Goal: Information Seeking & Learning: Learn about a topic

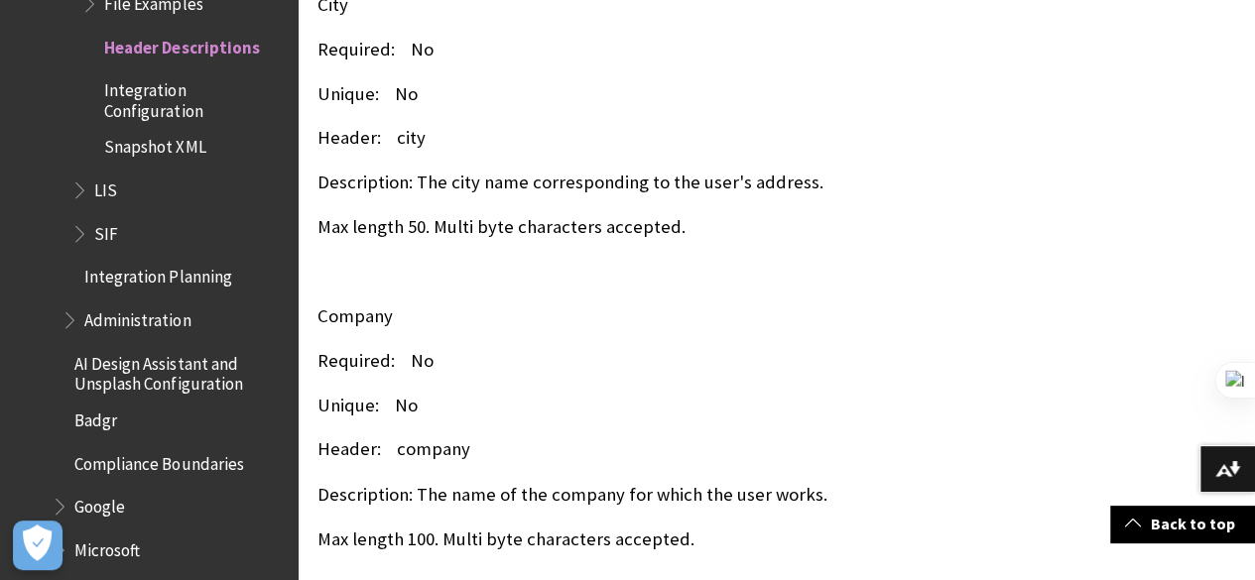
scroll to position [5324, 0]
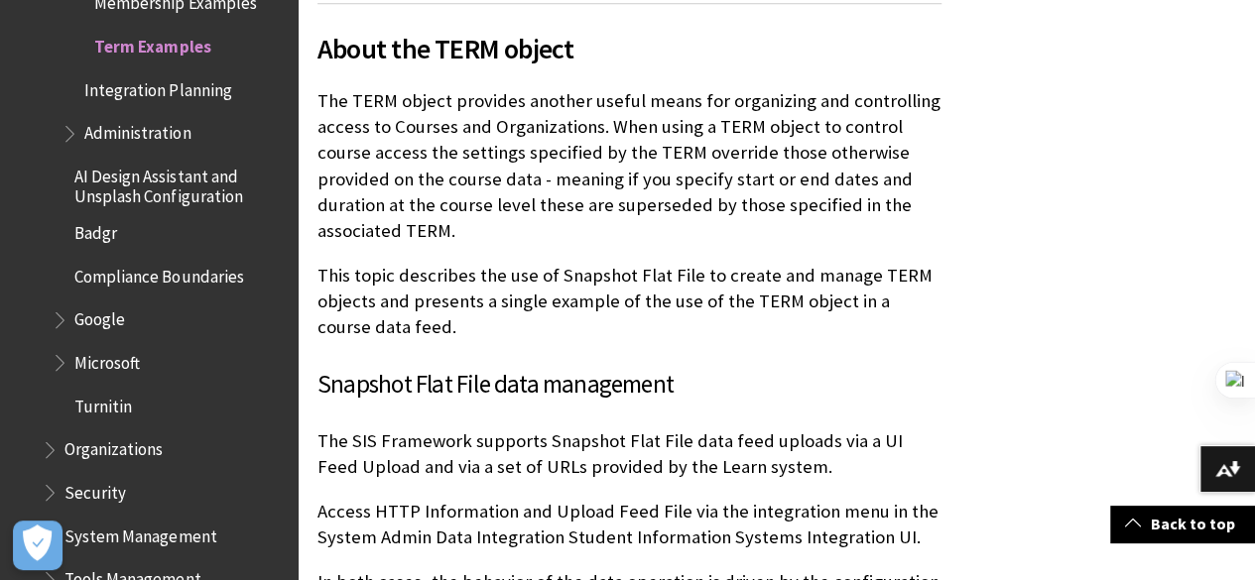
scroll to position [846, 0]
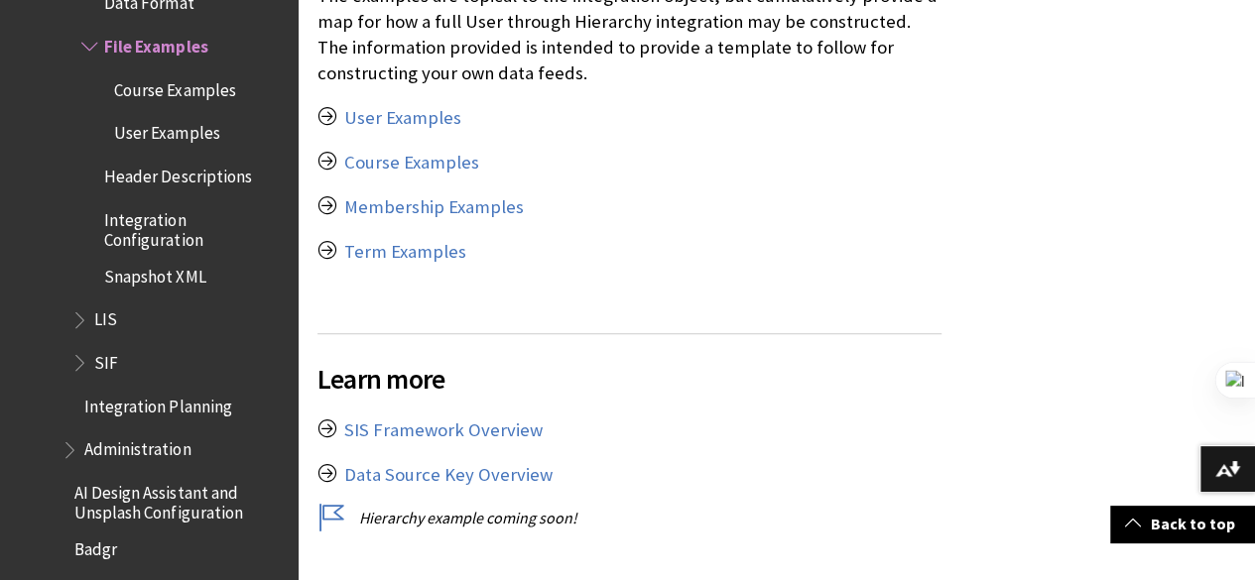
scroll to position [746, 0]
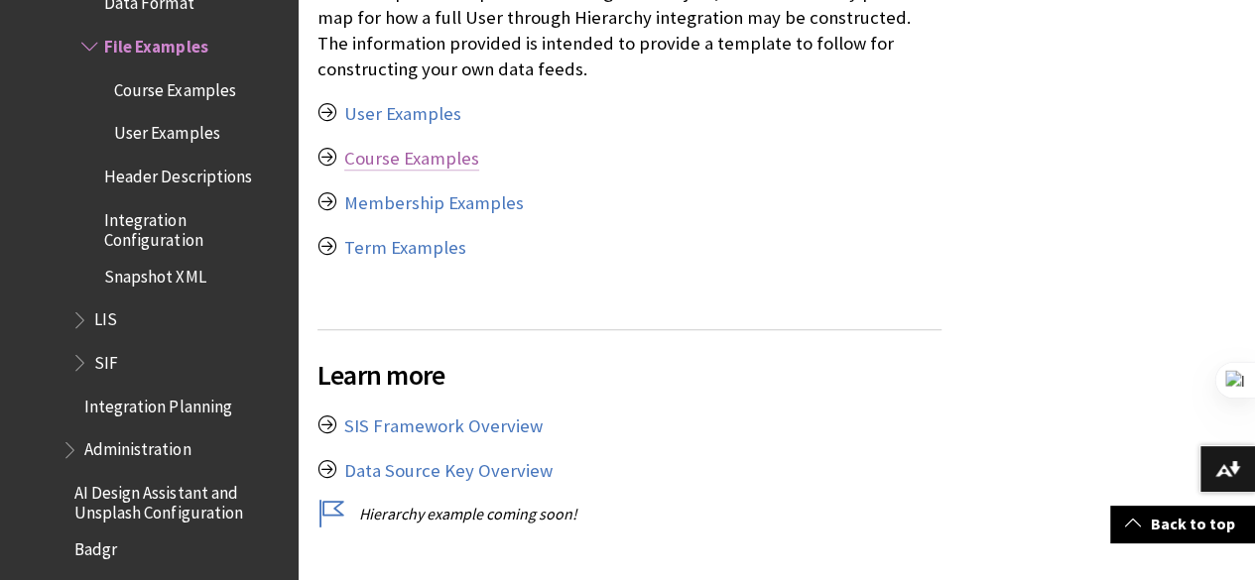
click at [401, 161] on link "Course Examples" at bounding box center [411, 159] width 135 height 24
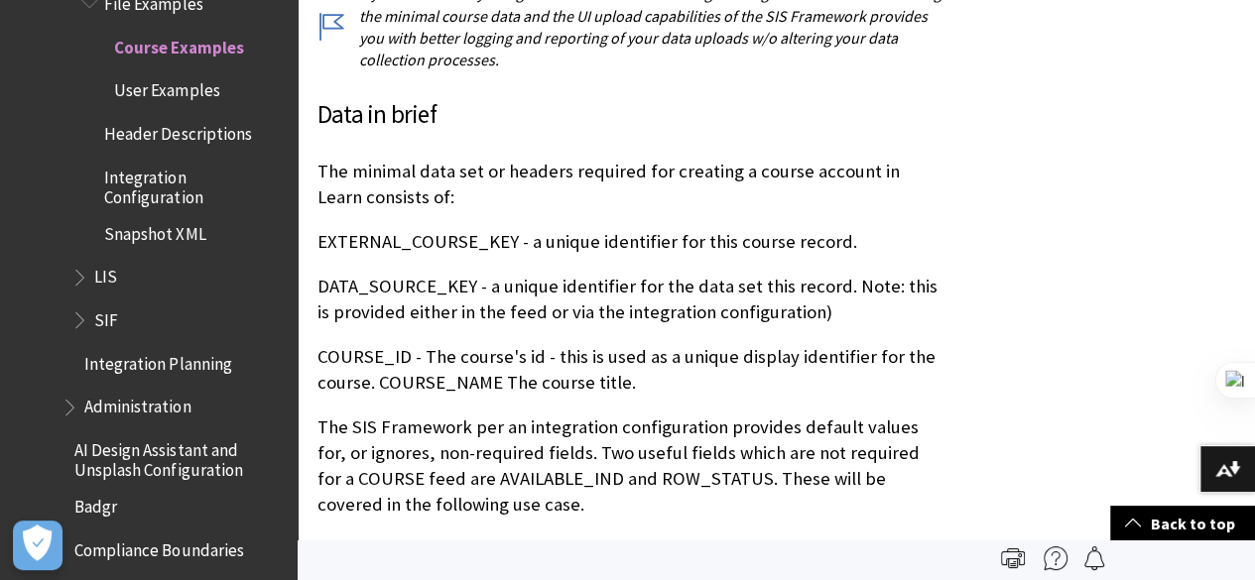
scroll to position [4377, 0]
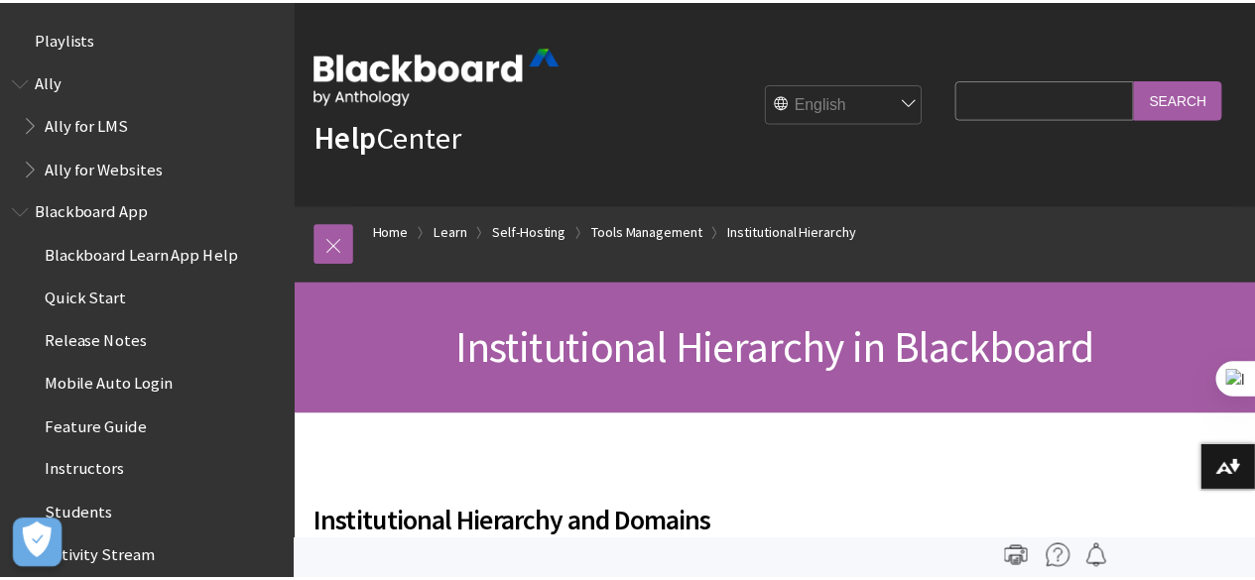
scroll to position [4098, 0]
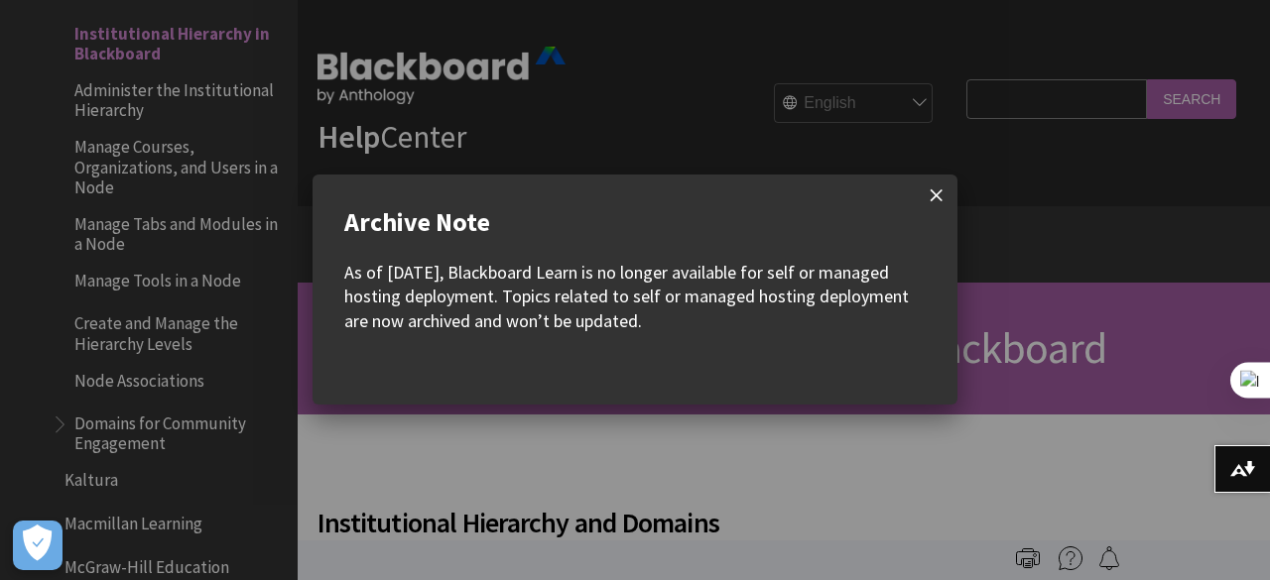
click at [938, 193] on span at bounding box center [936, 196] width 42 height 42
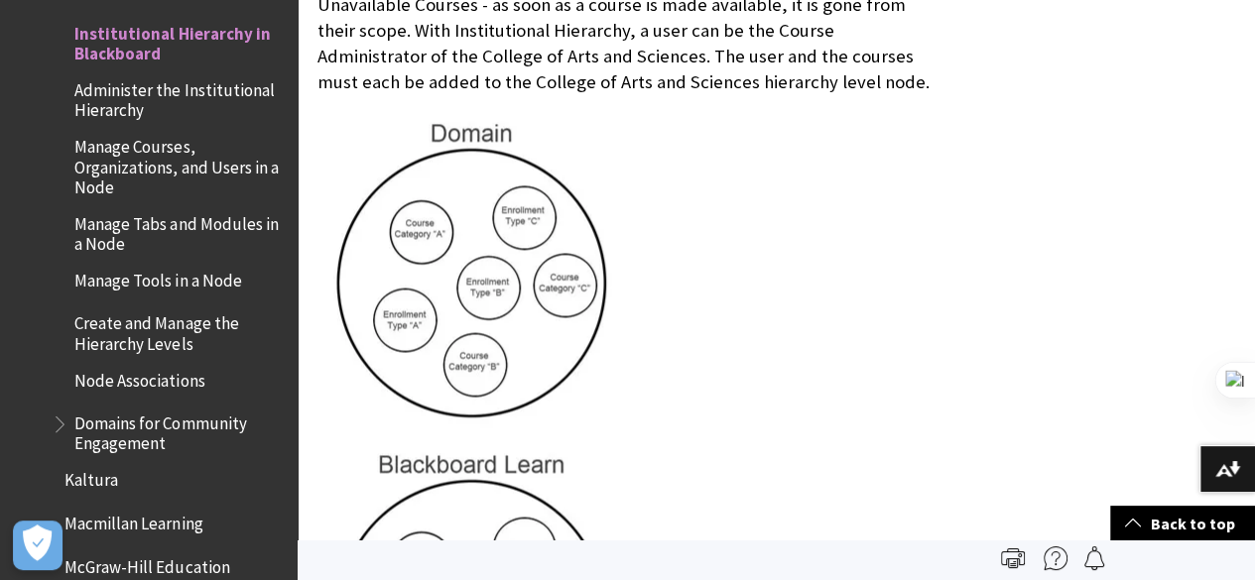
scroll to position [1359, 0]
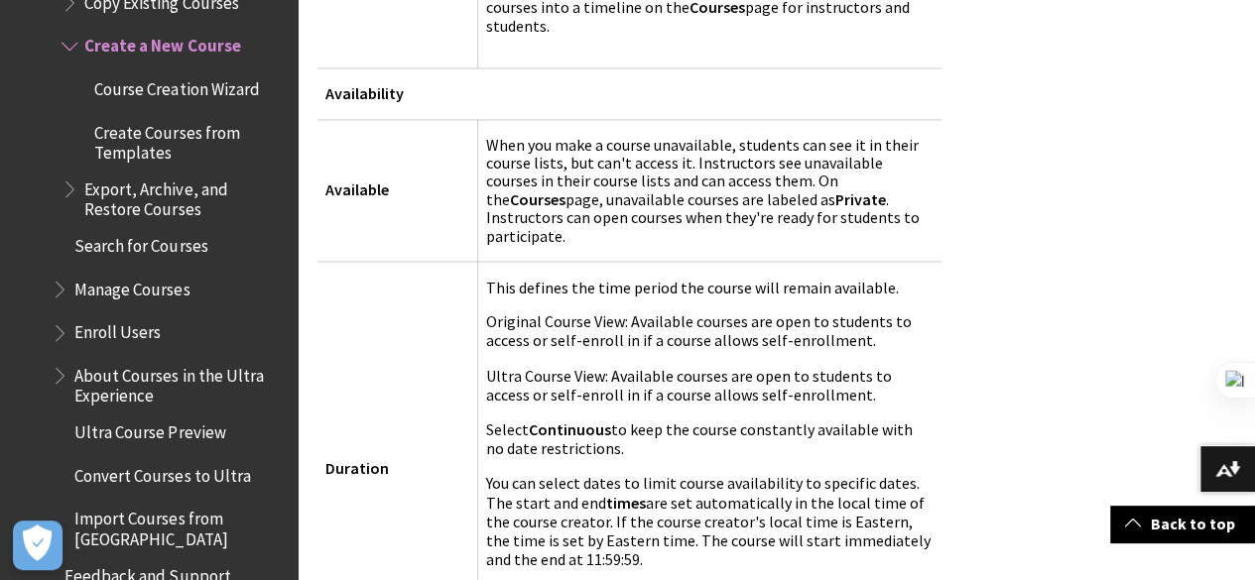
scroll to position [1674, 0]
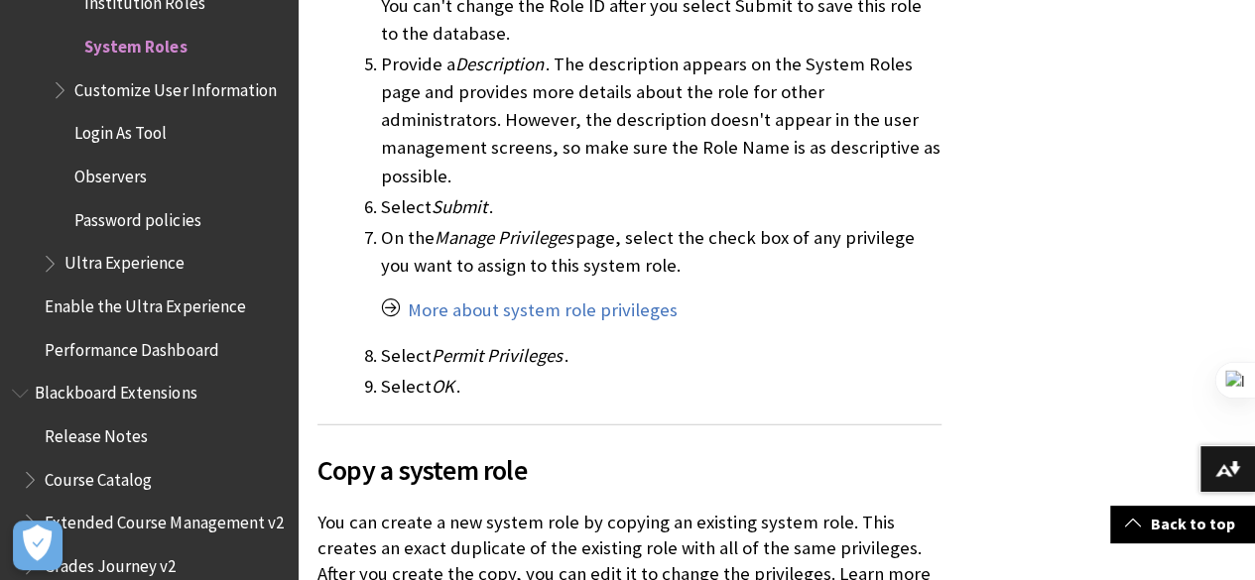
scroll to position [5844, 0]
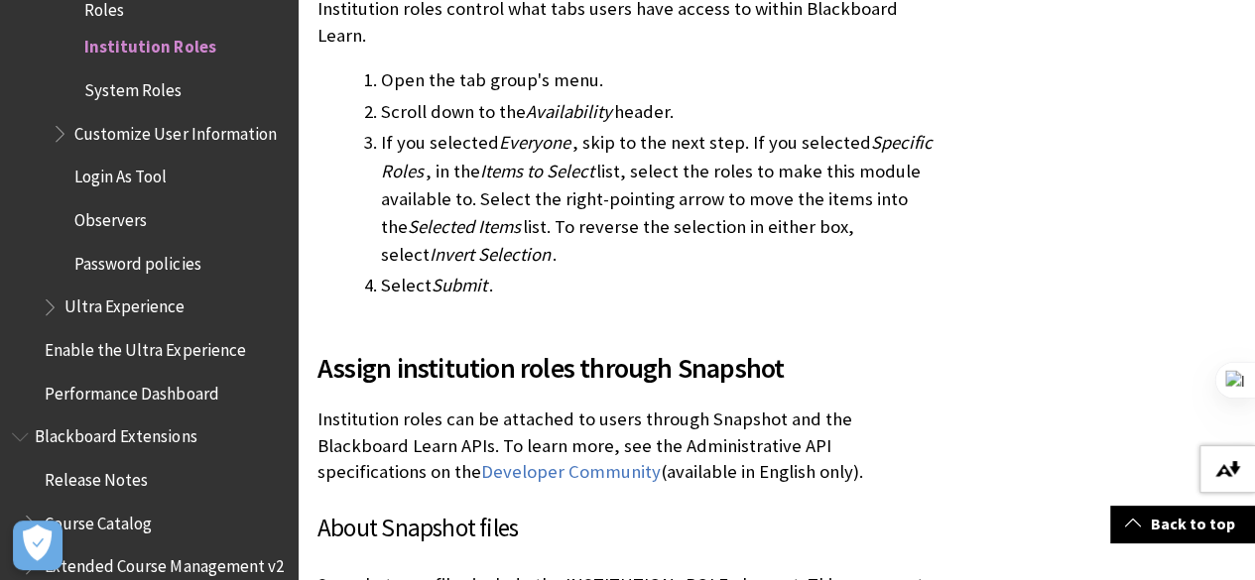
scroll to position [9268, 0]
